Goal: Find contact information: Find contact information

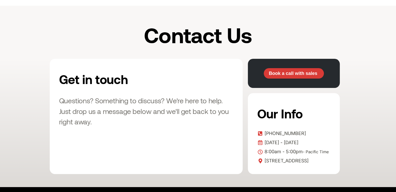
scroll to position [50, 0]
